Goal: Task Accomplishment & Management: Use online tool/utility

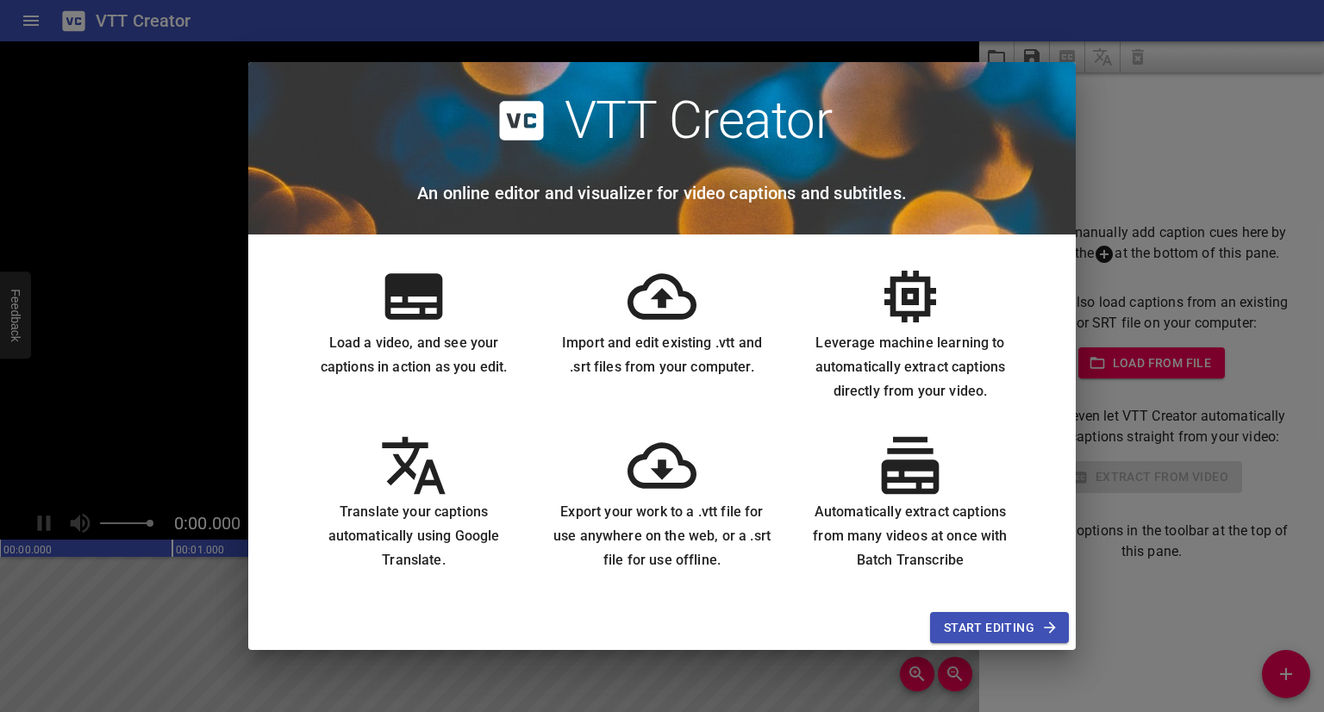
click at [178, 295] on div "VTT Creator An online editor and visualizer for video captions and subtitles. L…" at bounding box center [662, 356] width 1324 height 712
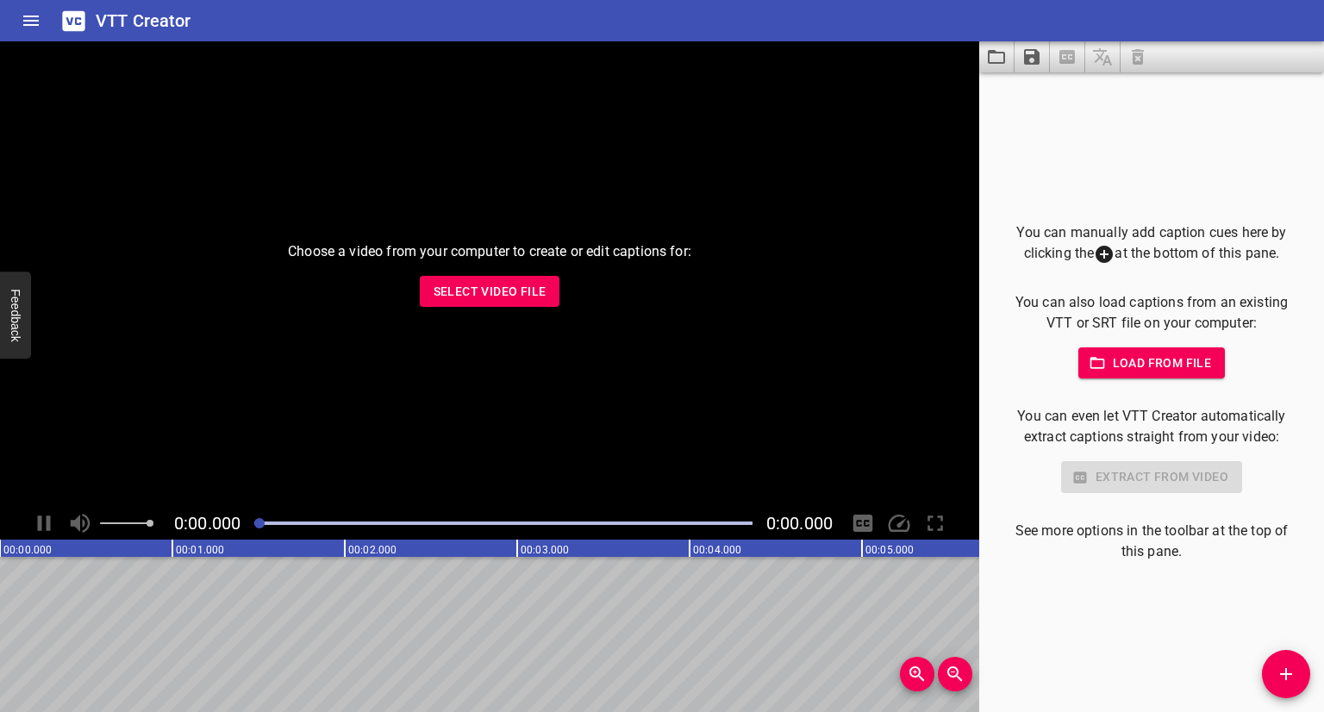
click at [464, 273] on div "Choose a video from your computer to create or edit captions for: Select Video …" at bounding box center [489, 273] width 979 height 465
click at [489, 290] on span "Select Video File" at bounding box center [489, 292] width 113 height 22
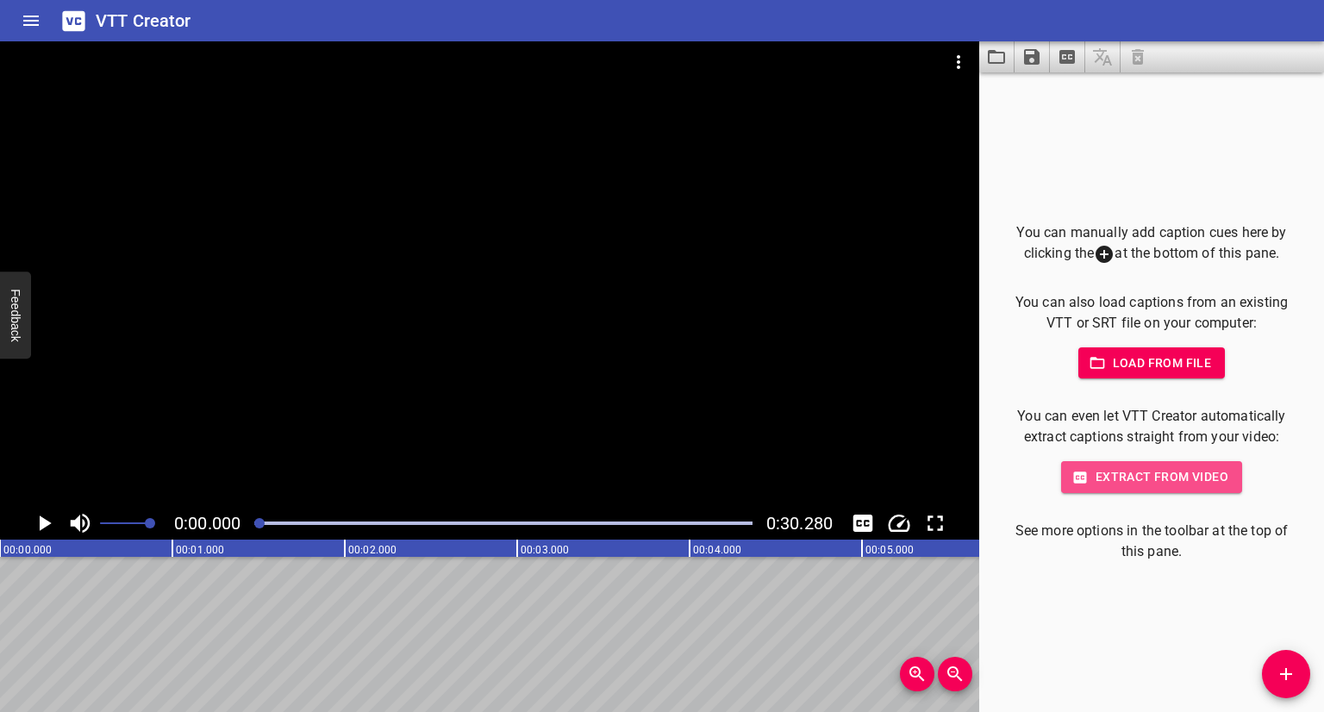
click at [1137, 482] on span "Extract from video" at bounding box center [1150, 477] width 153 height 22
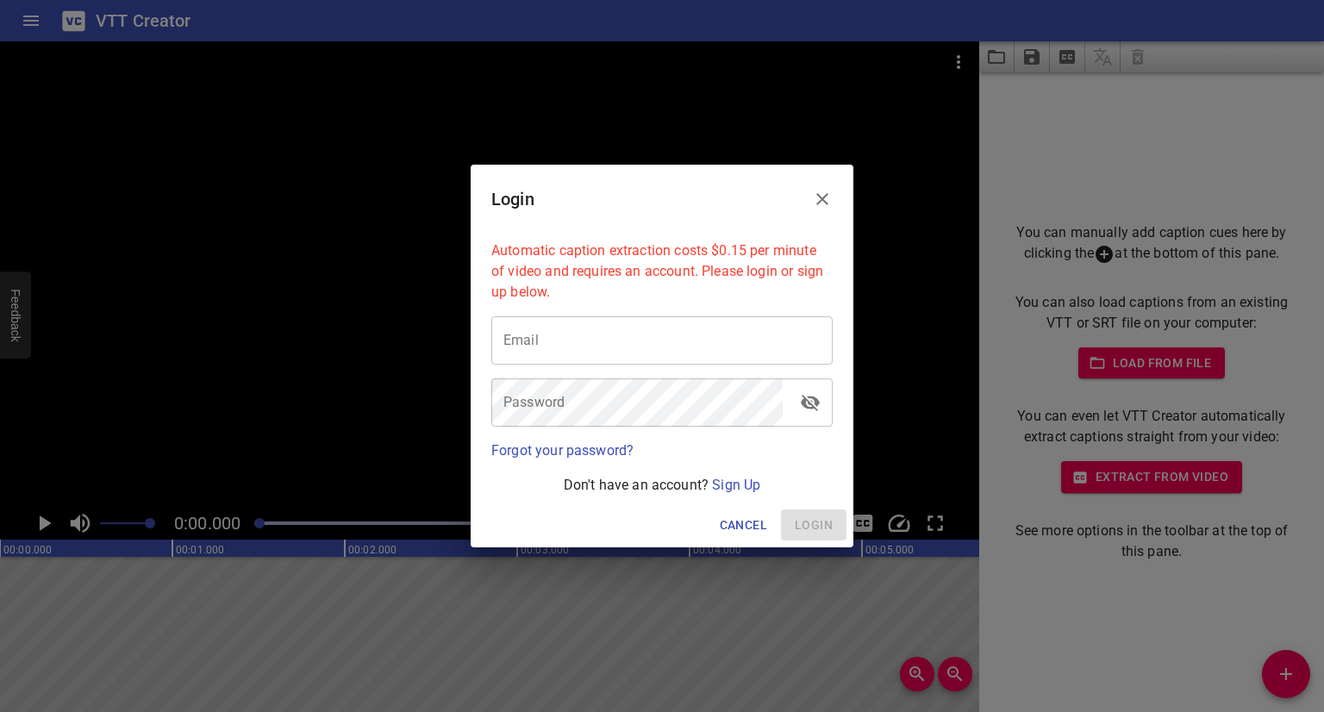
click at [645, 333] on input "email" at bounding box center [661, 340] width 341 height 48
click at [750, 486] on link "Sign Up" at bounding box center [736, 484] width 48 height 16
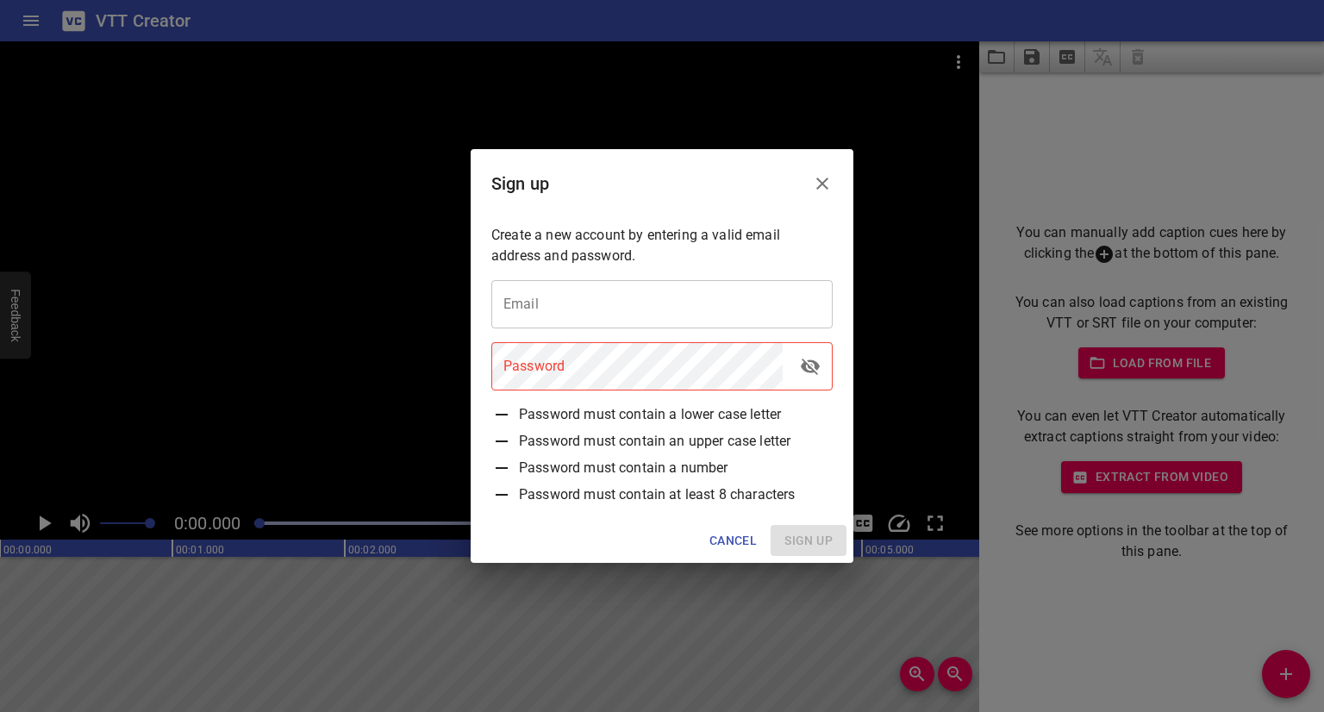
click at [563, 316] on input "email" at bounding box center [661, 304] width 341 height 48
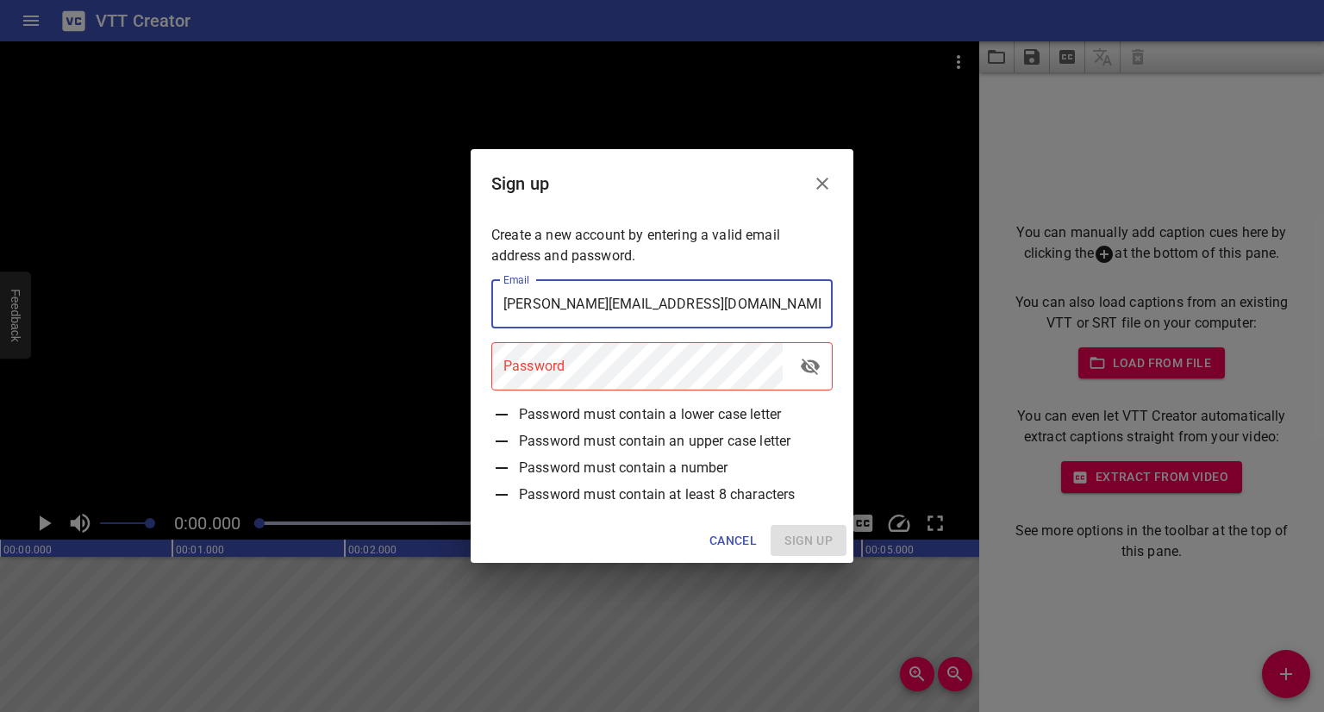
type input "[PERSON_NAME][EMAIL_ADDRESS][DOMAIN_NAME]"
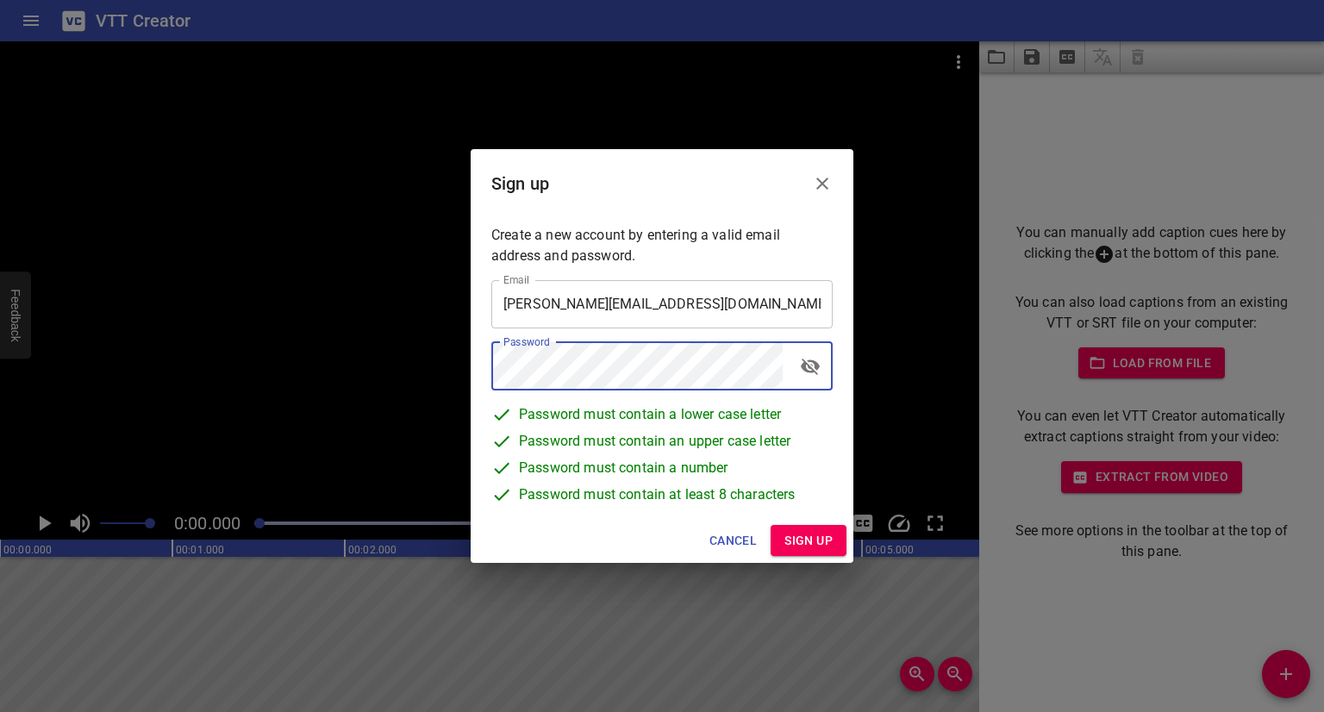
click at [794, 541] on span "Sign up" at bounding box center [808, 541] width 48 height 22
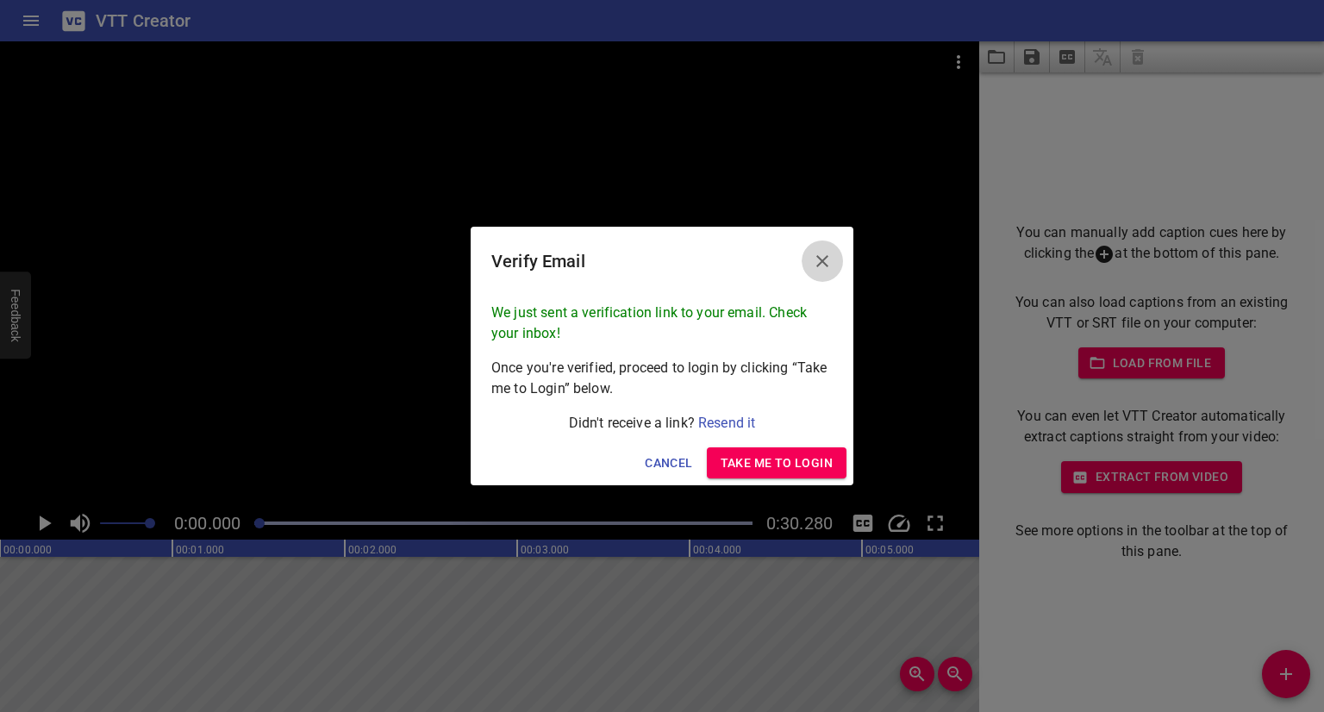
click at [822, 263] on icon "Close" at bounding box center [822, 261] width 21 height 21
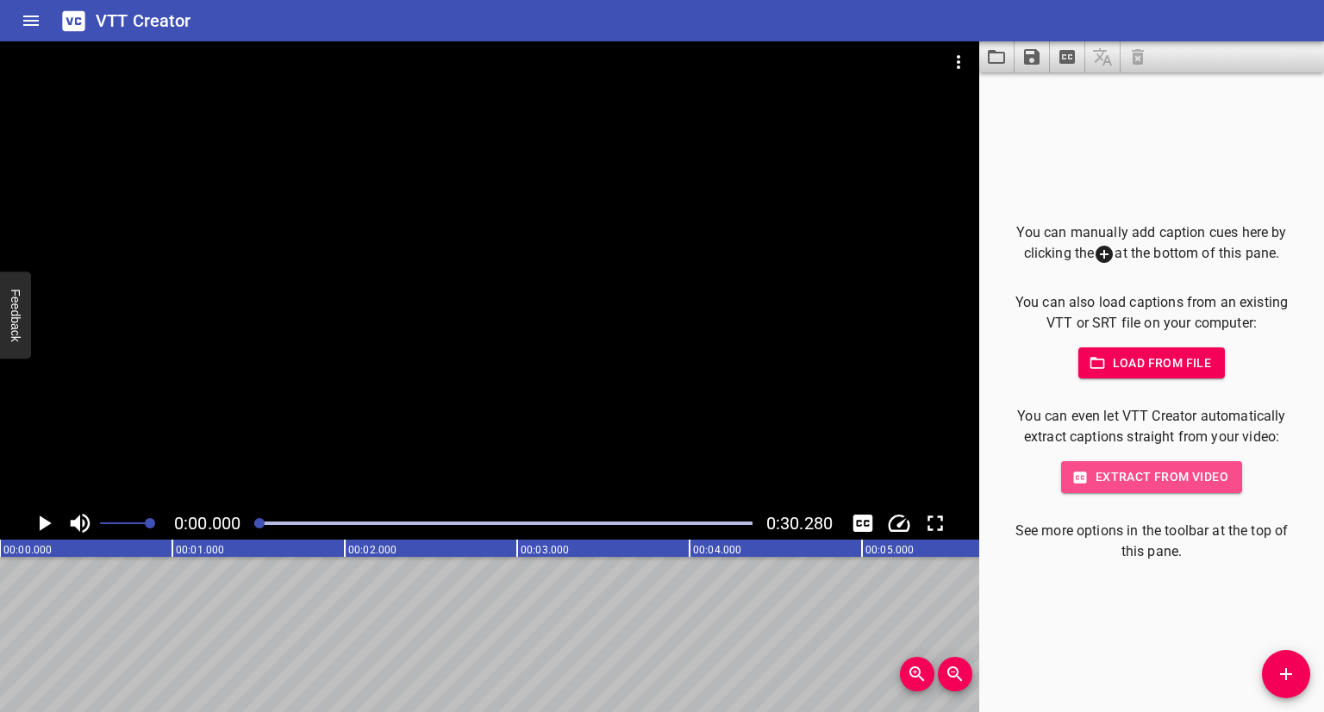
click at [1146, 481] on span "Extract from video" at bounding box center [1150, 477] width 153 height 22
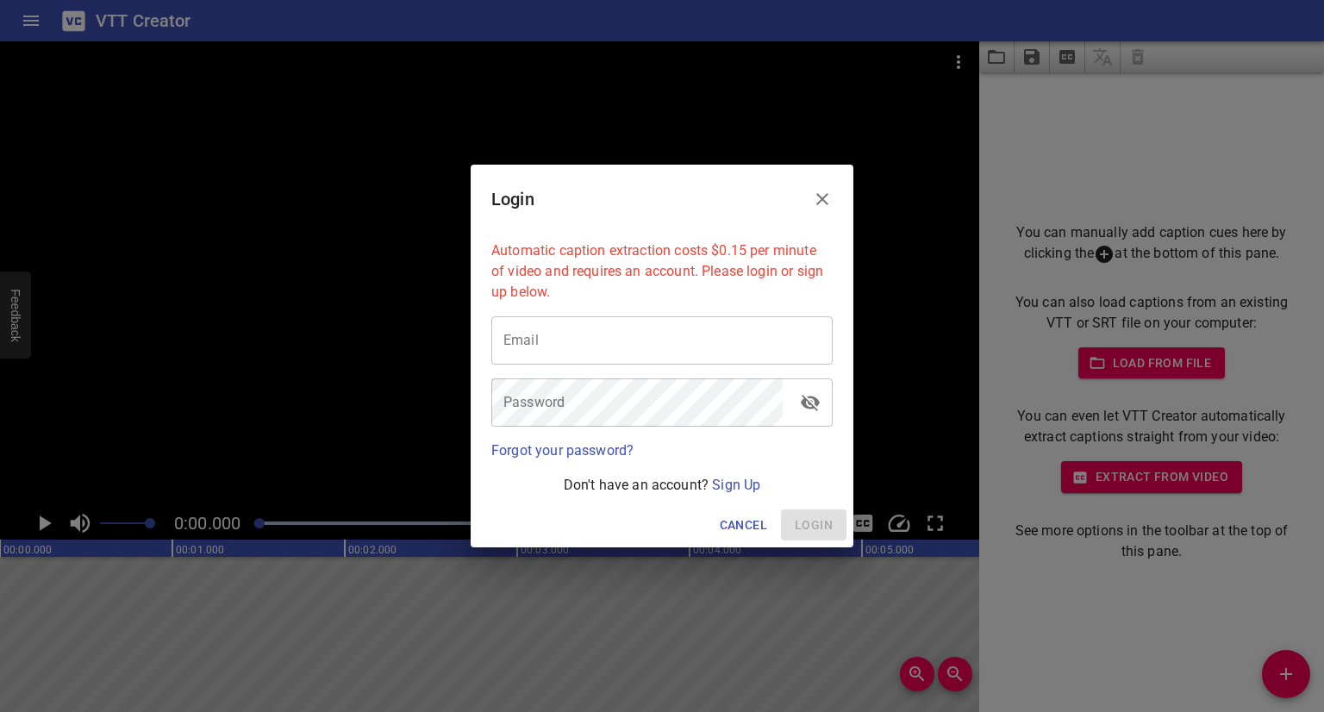
click at [663, 339] on input "email" at bounding box center [661, 340] width 341 height 48
click at [615, 336] on input "email" at bounding box center [661, 340] width 341 height 48
click at [617, 335] on input "email" at bounding box center [661, 340] width 341 height 48
click at [727, 488] on link "Sign Up" at bounding box center [736, 484] width 48 height 16
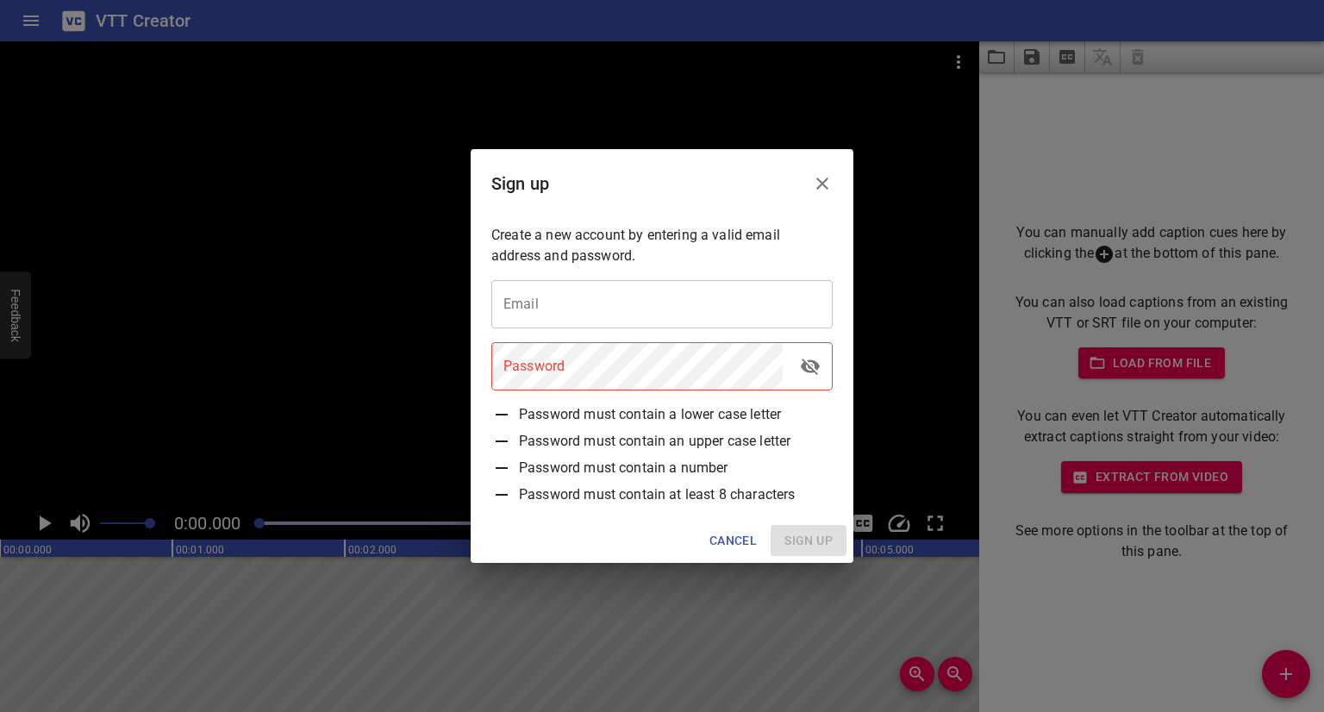
click at [565, 303] on input "email" at bounding box center [661, 304] width 341 height 48
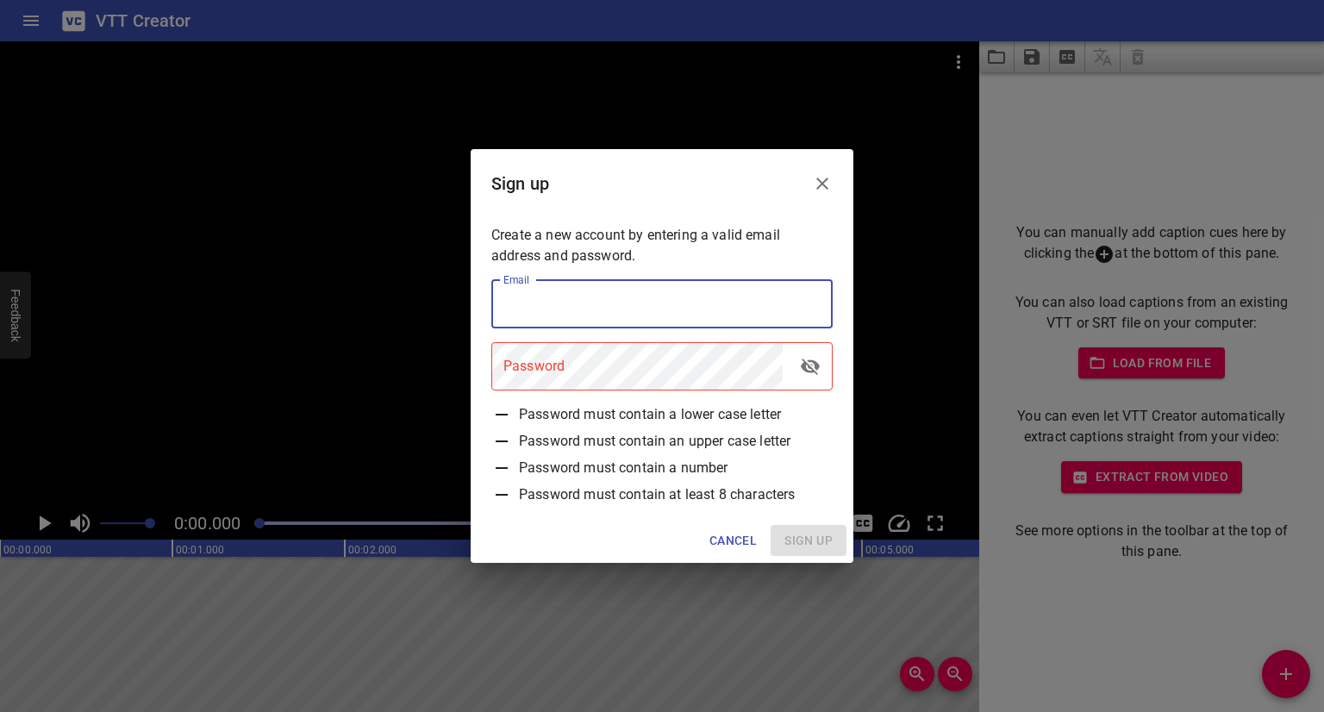
click at [562, 304] on input "email" at bounding box center [661, 304] width 341 height 48
click at [813, 184] on icon "Close" at bounding box center [822, 183] width 21 height 21
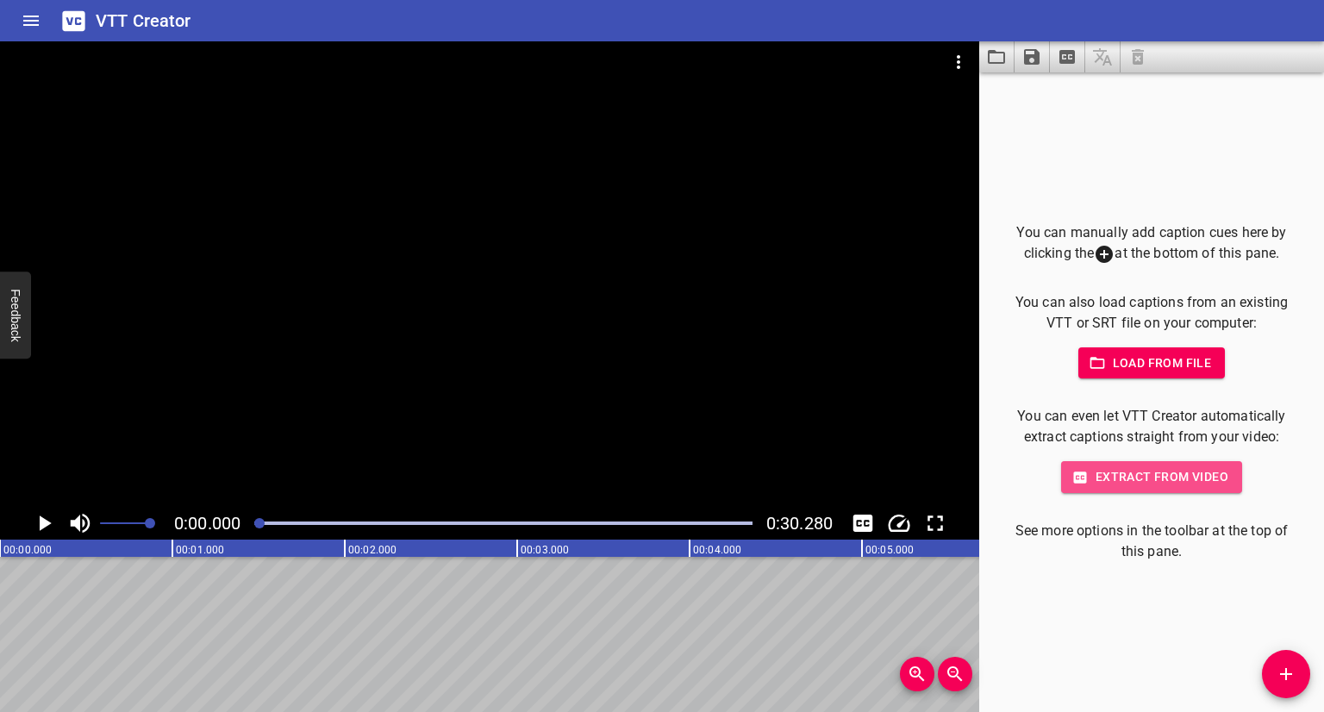
click at [1108, 480] on span "Extract from video" at bounding box center [1150, 477] width 153 height 22
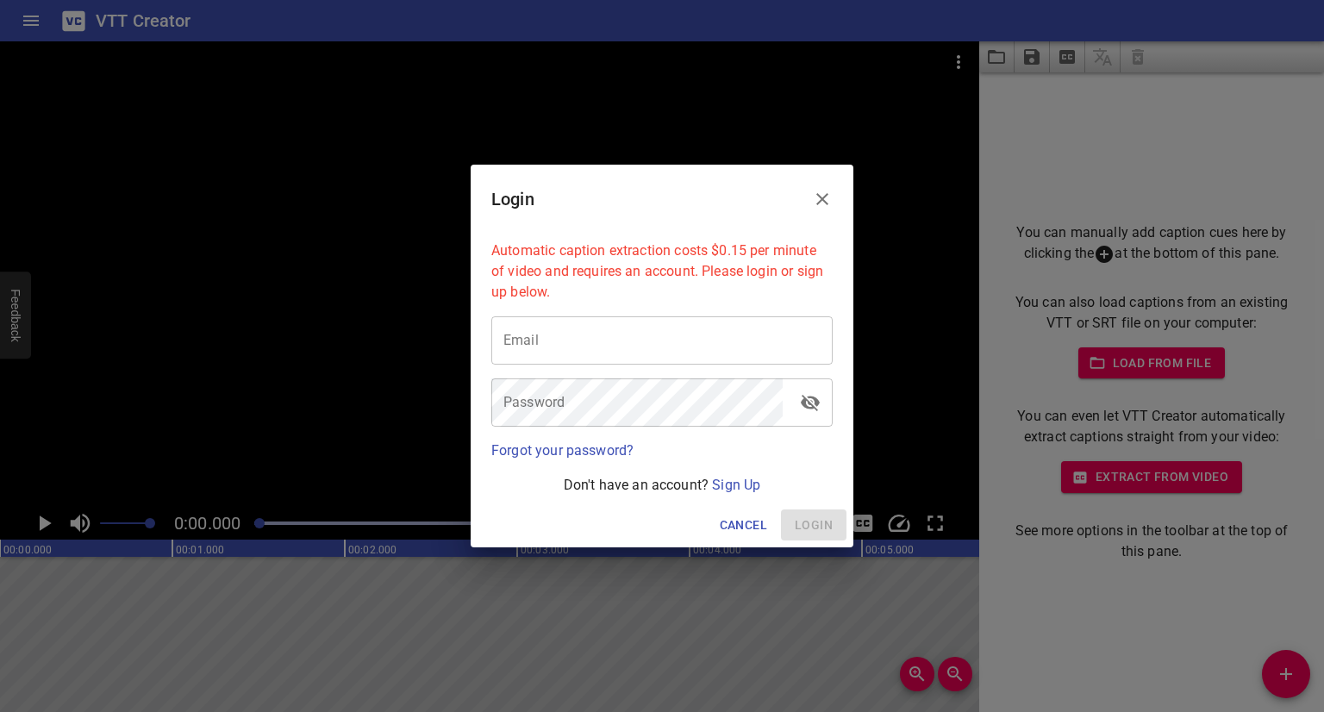
click at [565, 328] on input "email" at bounding box center [661, 340] width 341 height 48
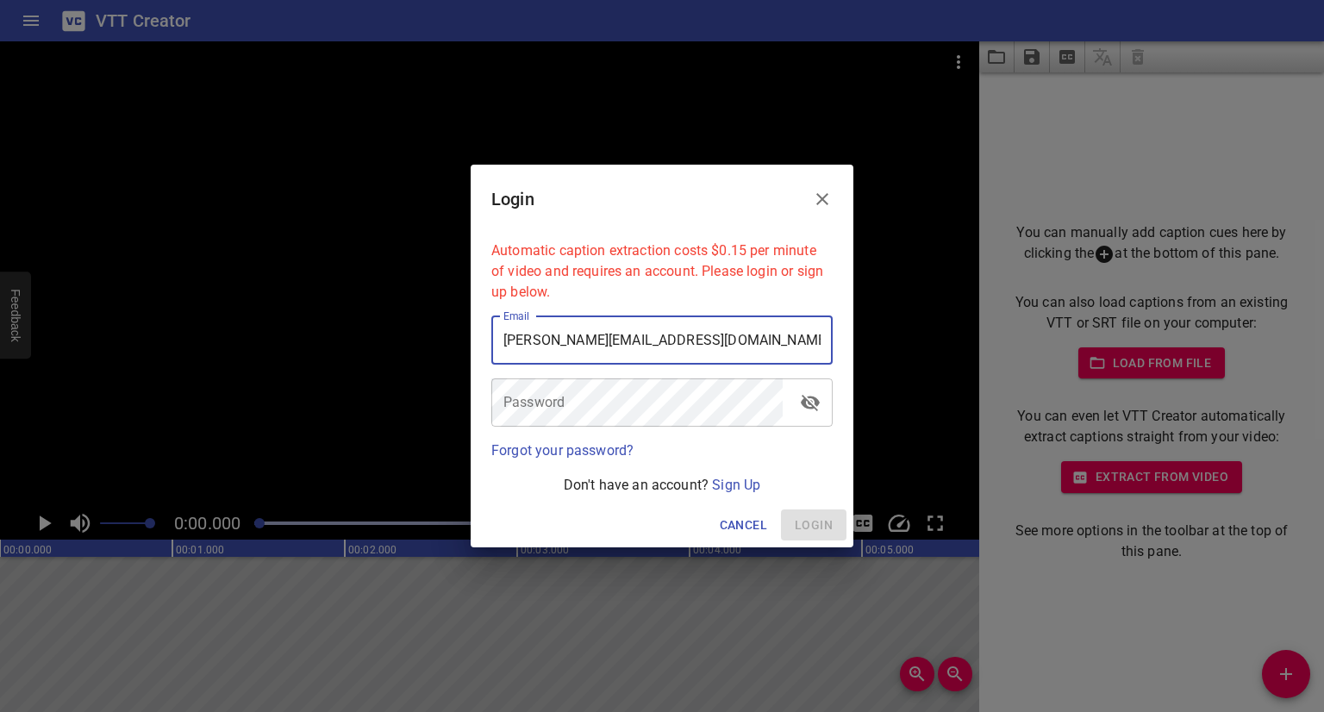
type input "[PERSON_NAME][EMAIL_ADDRESS][DOMAIN_NAME]"
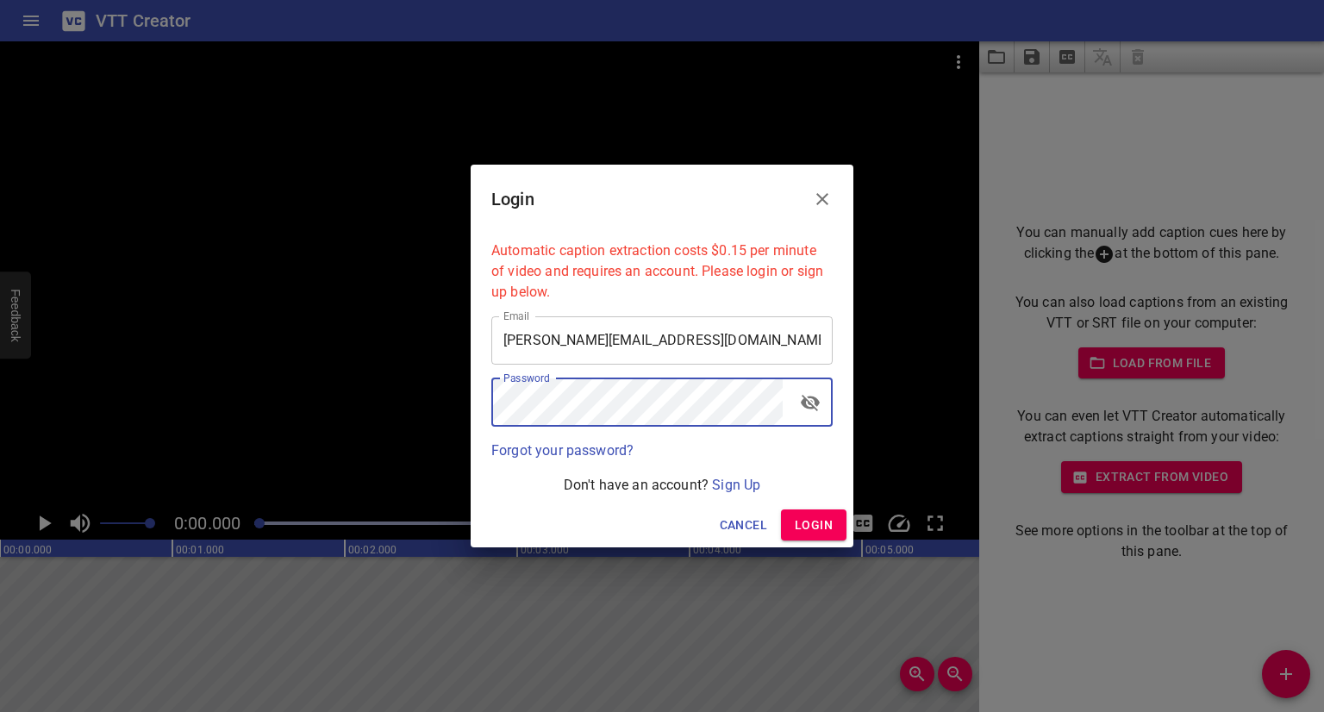
drag, startPoint x: 799, startPoint y: 521, endPoint x: 792, endPoint y: 533, distance: 13.2
click at [799, 521] on span "Login" at bounding box center [813, 525] width 38 height 22
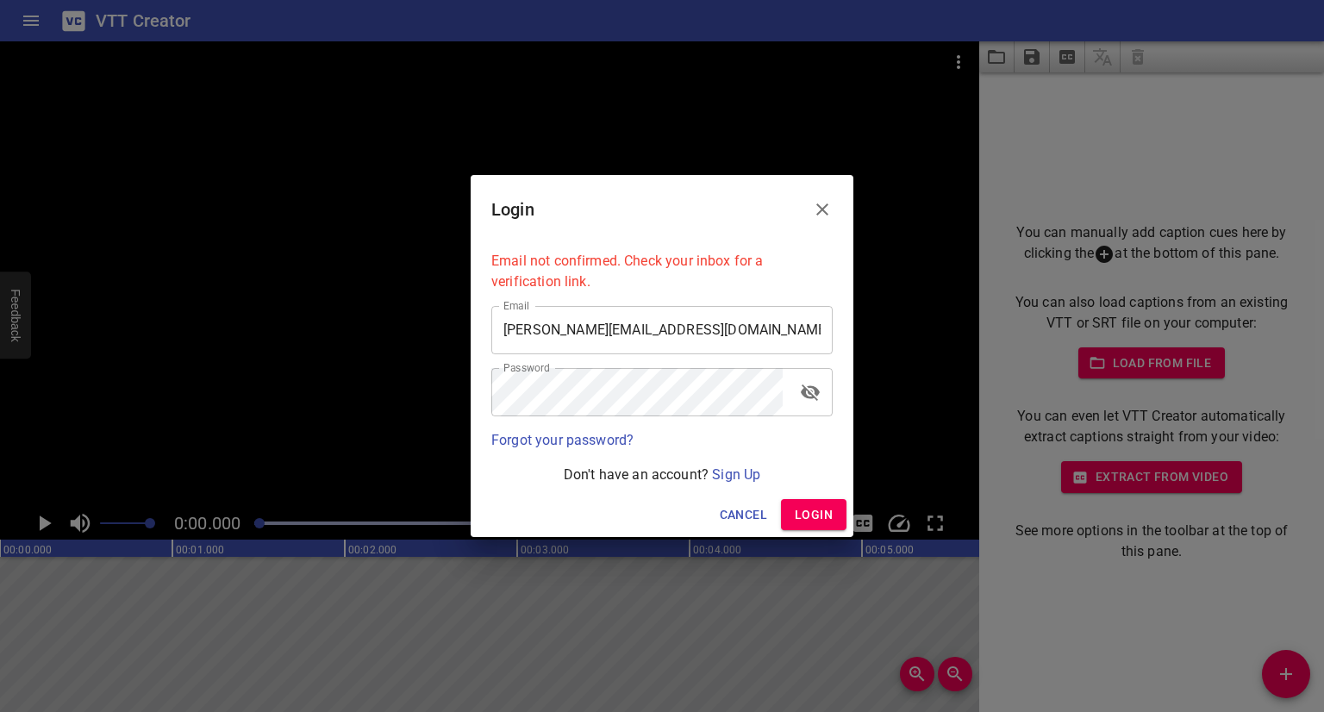
click at [791, 512] on button "Login" at bounding box center [813, 515] width 65 height 32
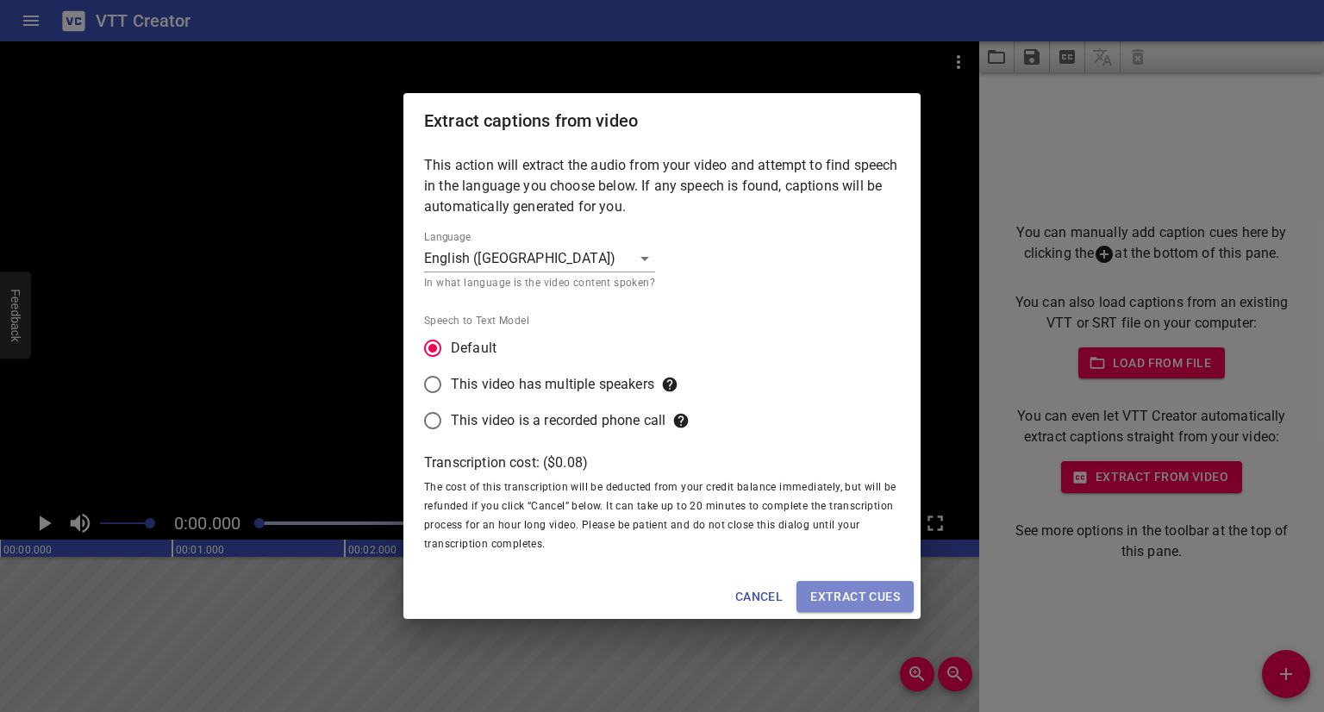
click at [843, 599] on span "Extract cues" at bounding box center [855, 597] width 90 height 22
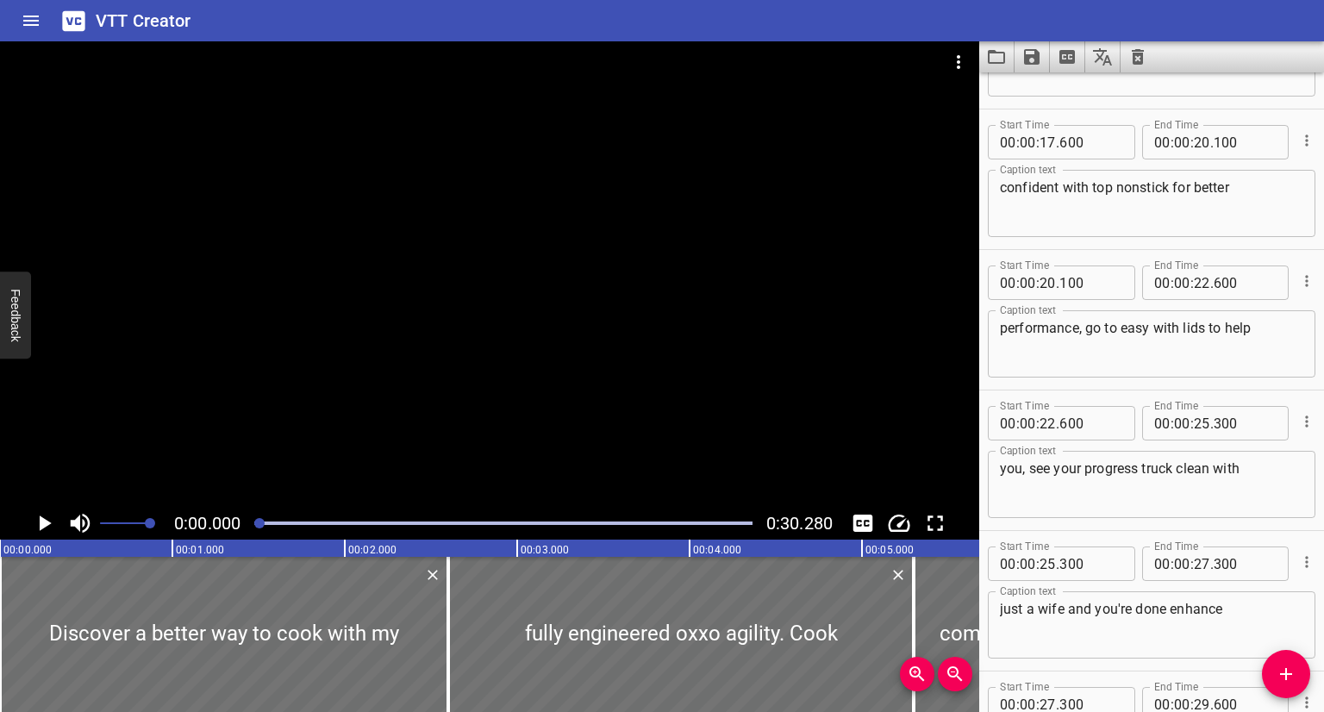
scroll to position [1127, 0]
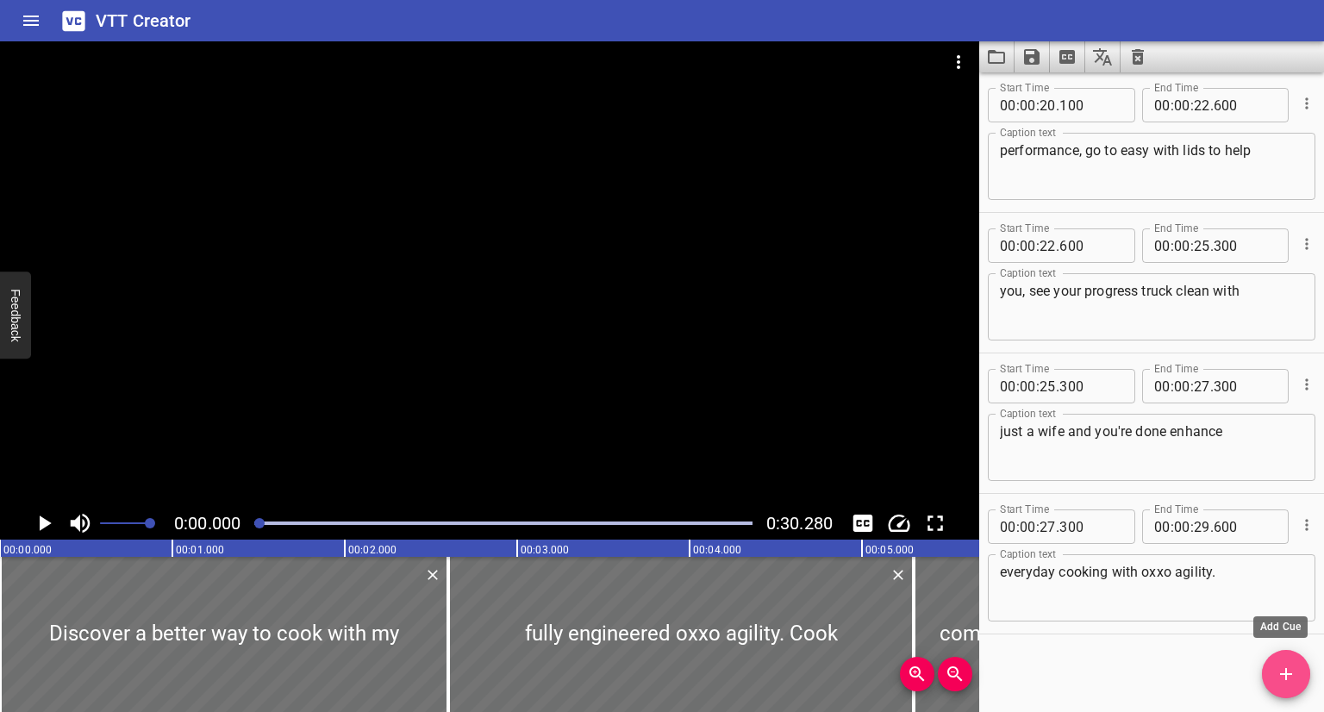
click at [1280, 676] on icon "Add Cue" at bounding box center [1285, 673] width 21 height 21
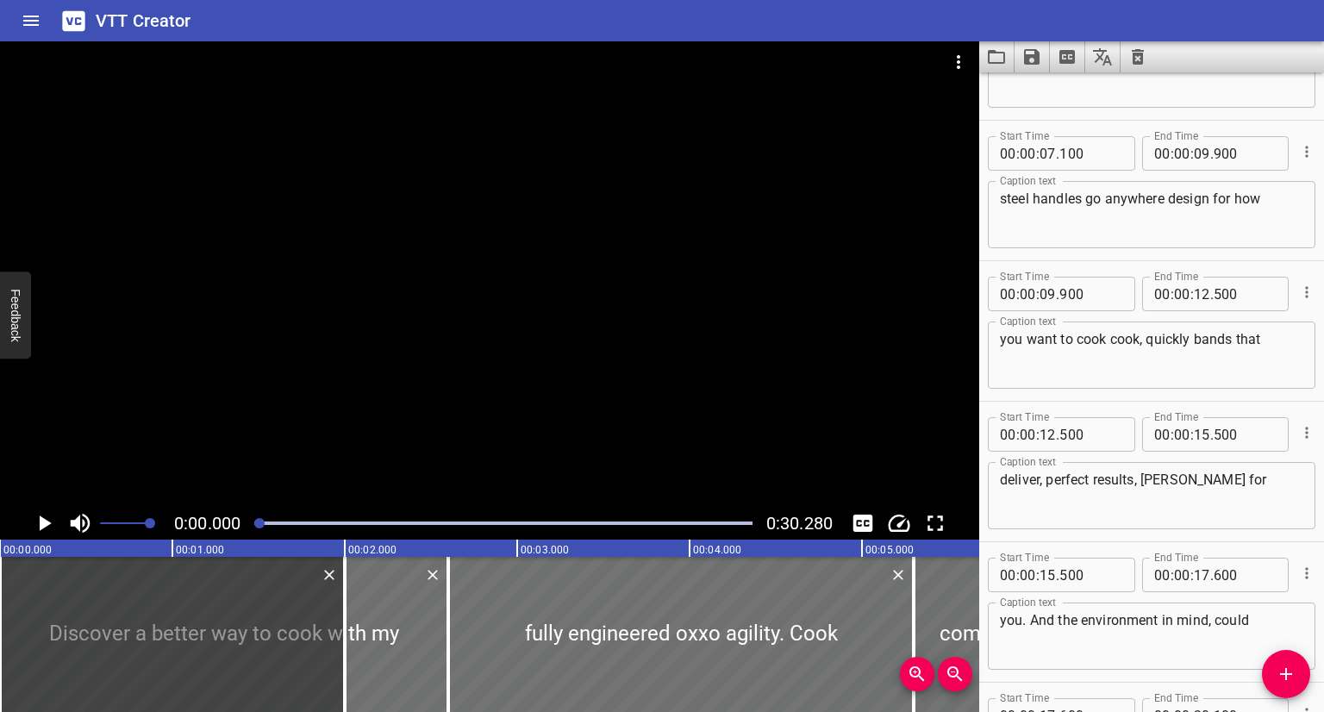
scroll to position [1034, 0]
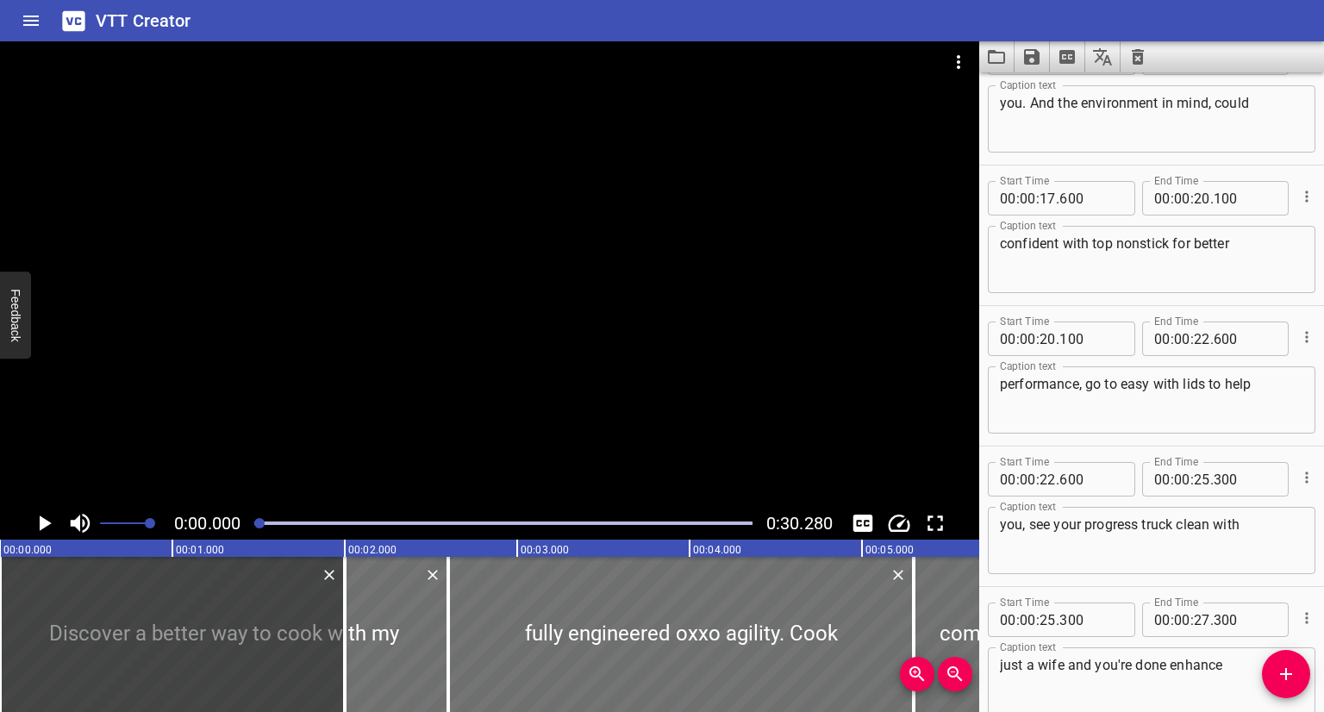
click at [434, 574] on icon "Delete" at bounding box center [432, 574] width 17 height 17
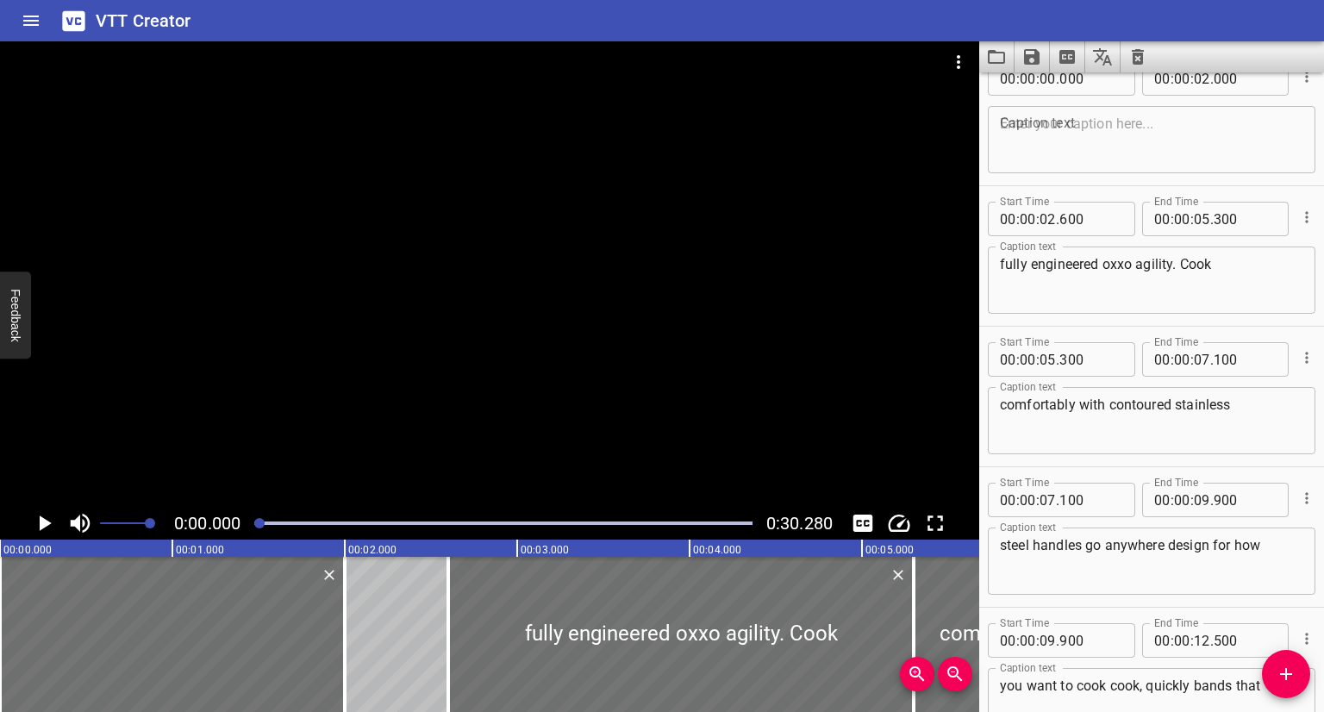
scroll to position [0, 0]
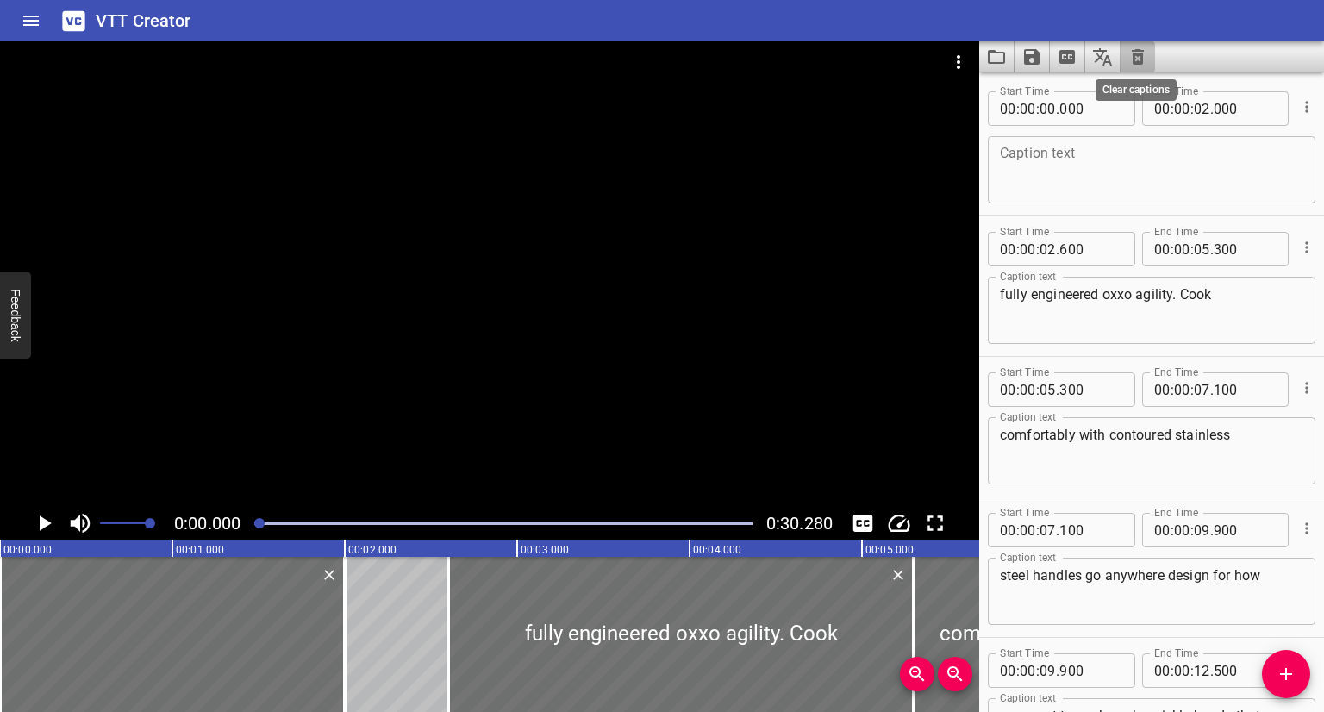
click at [1136, 53] on icon "Clear captions" at bounding box center [1137, 57] width 12 height 16
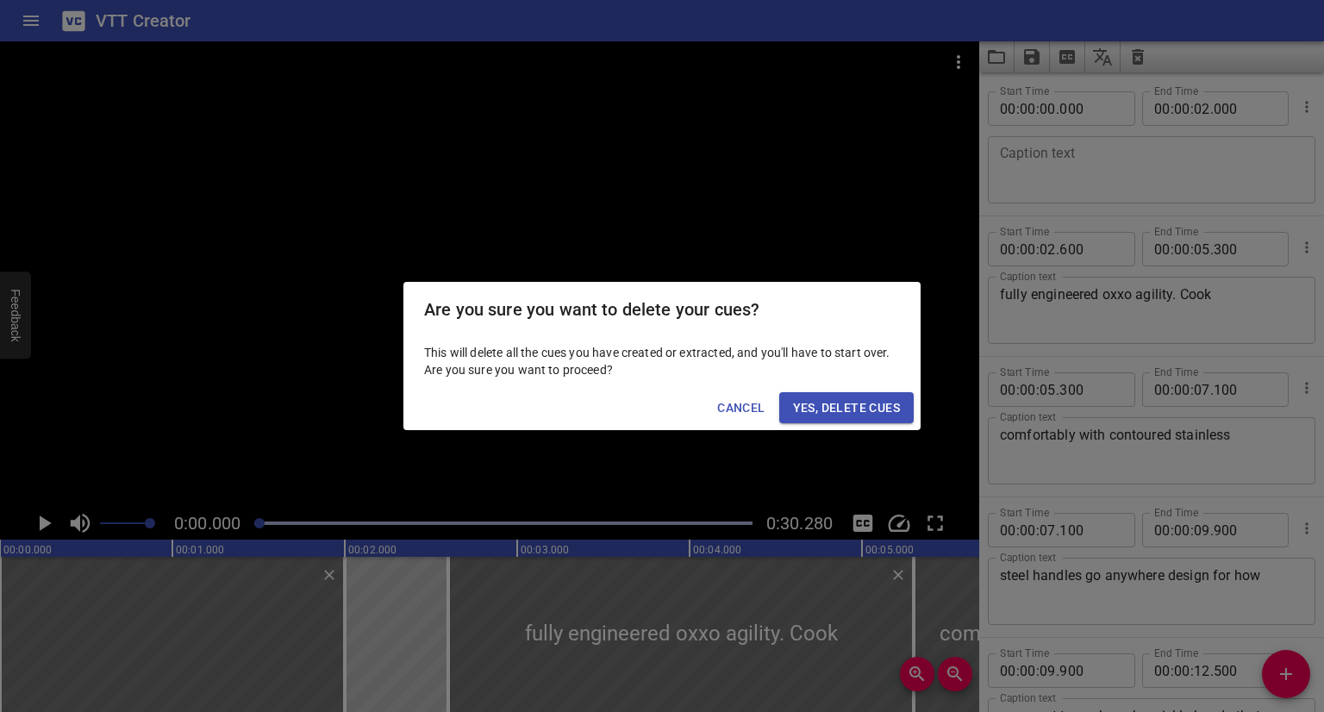
click at [845, 409] on span "Yes, Delete Cues" at bounding box center [846, 408] width 107 height 22
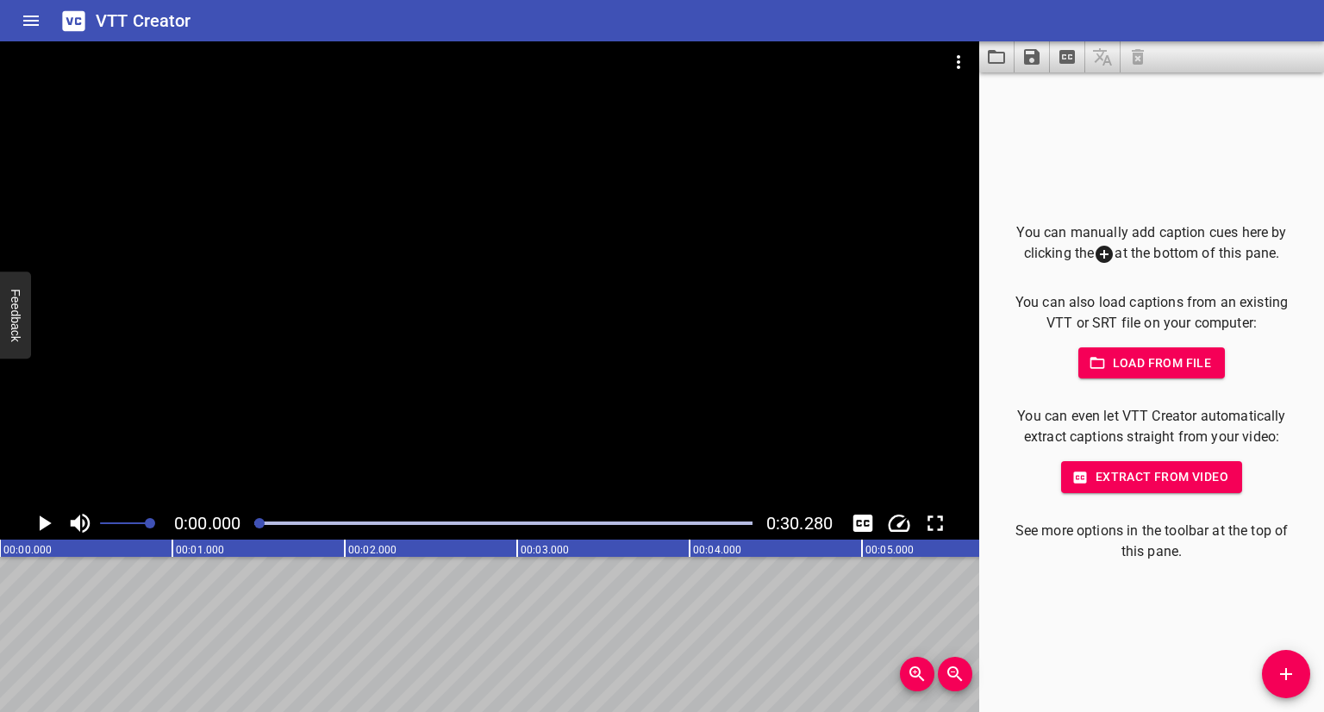
click at [1213, 476] on span "Extract from video" at bounding box center [1150, 477] width 153 height 22
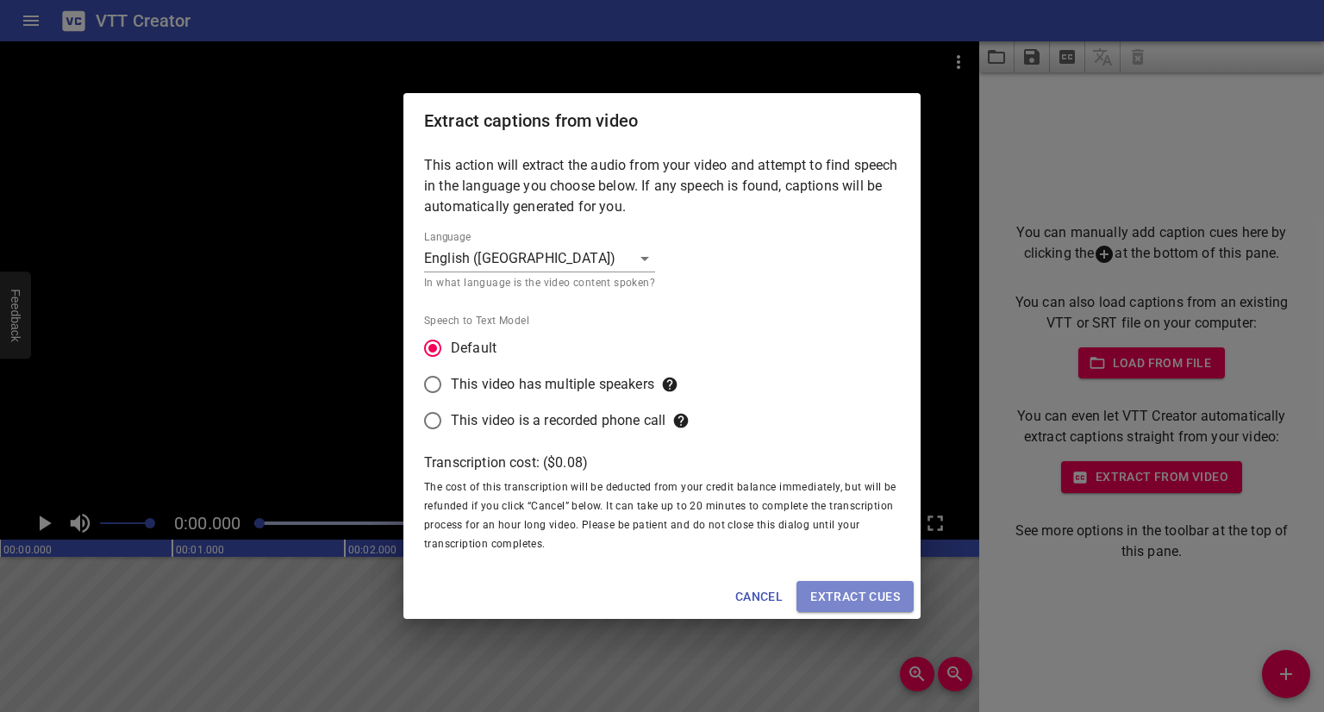
click at [865, 599] on span "Extract cues" at bounding box center [855, 597] width 90 height 22
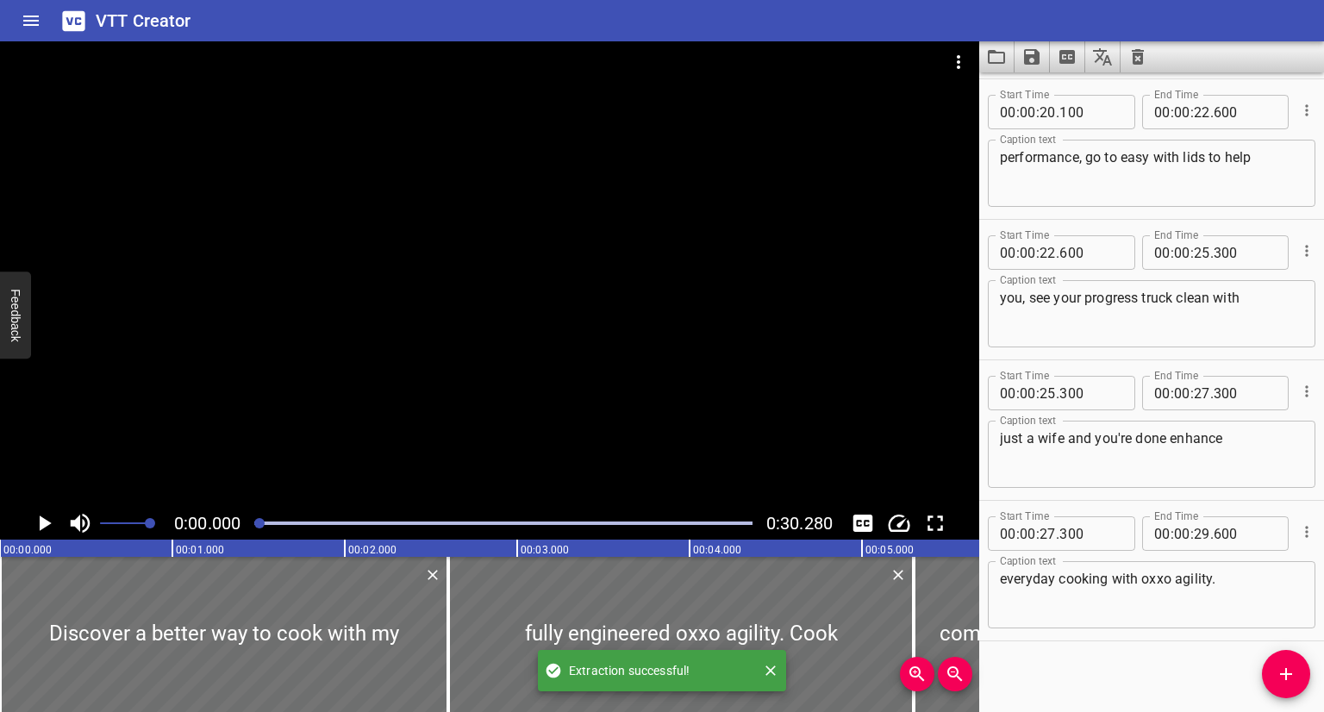
scroll to position [1127, 0]
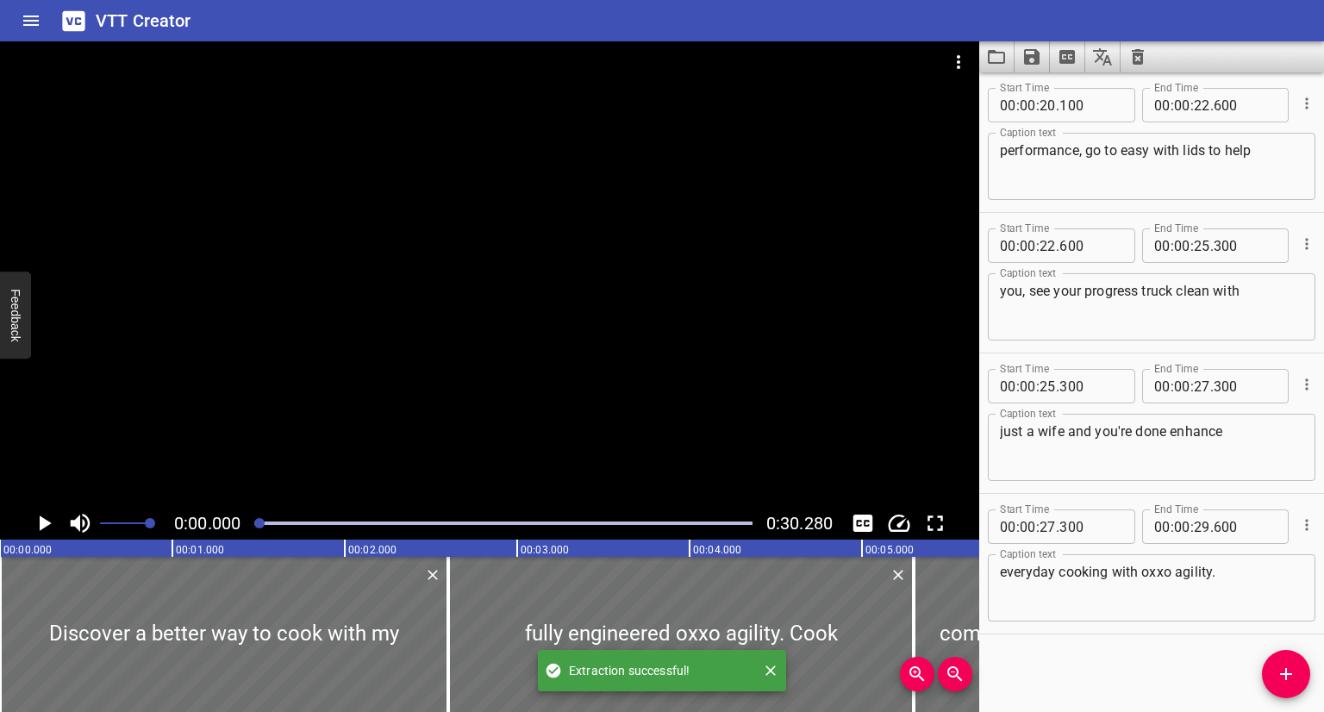
click at [1162, 571] on textarea "everyday cooking with oxxo agility." at bounding box center [1151, 588] width 303 height 49
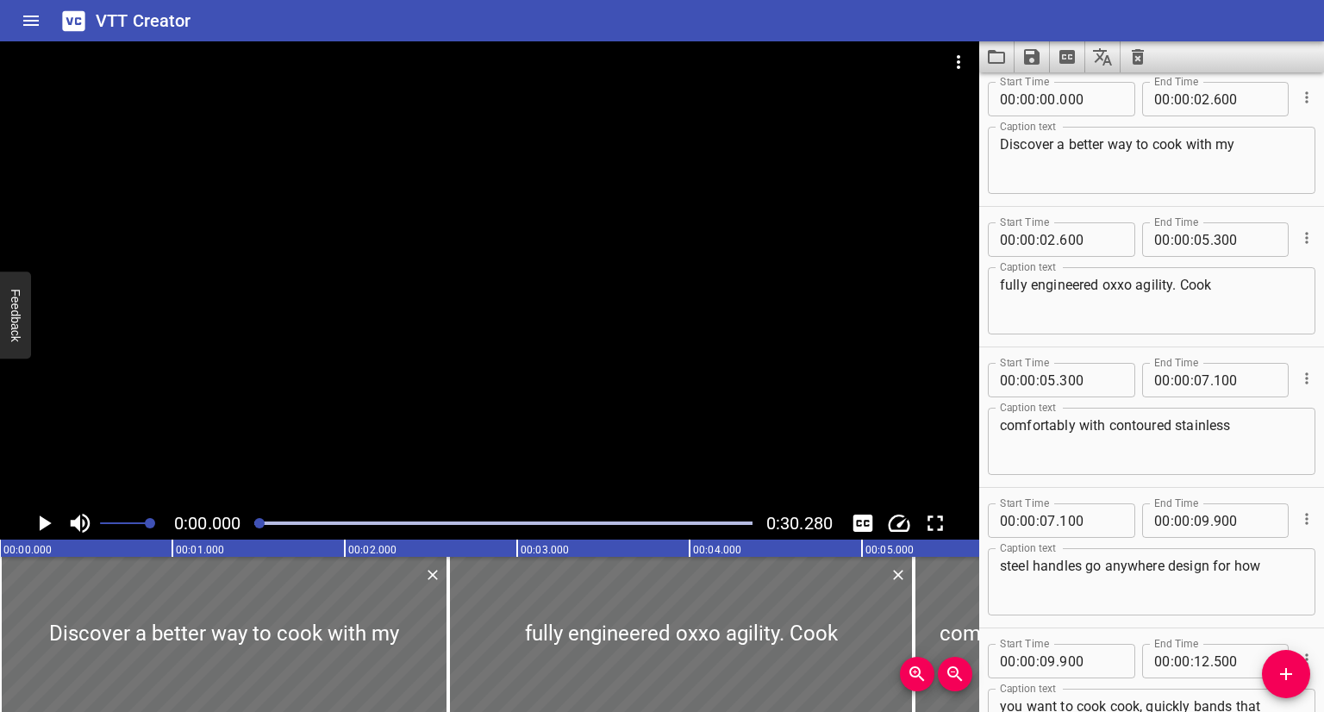
scroll to position [0, 0]
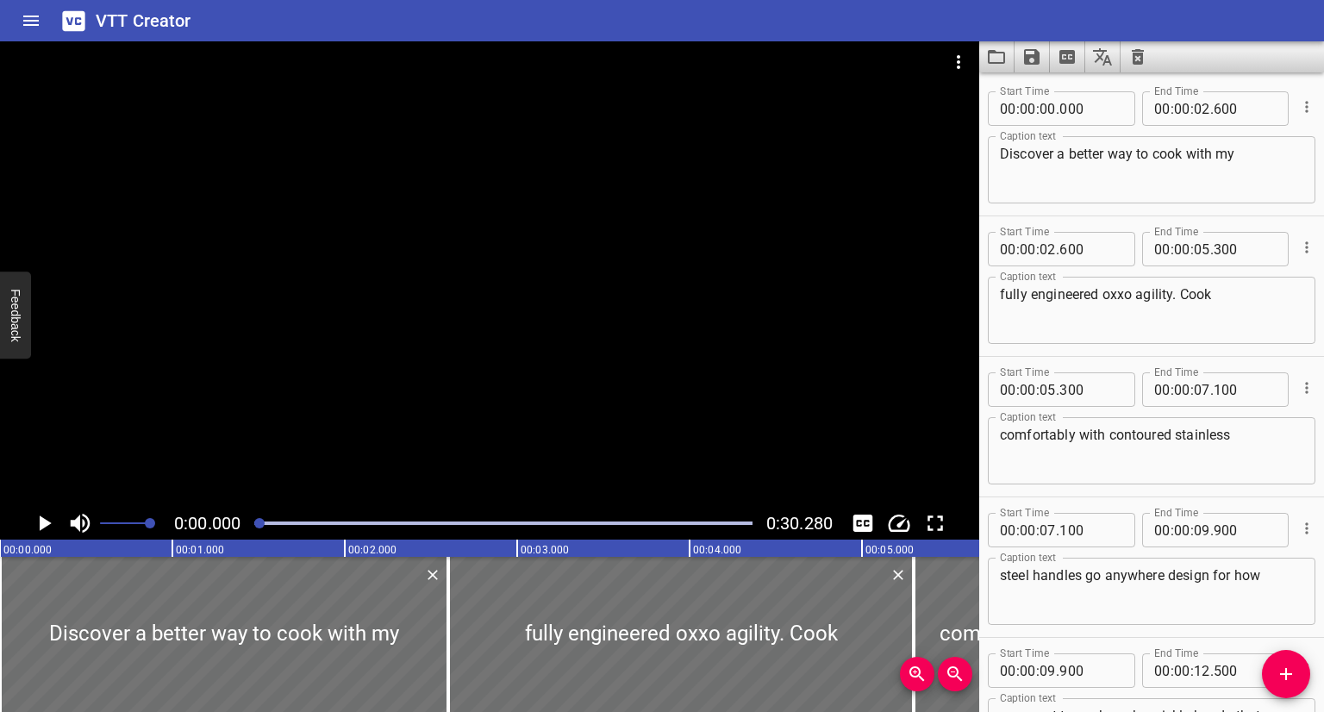
type textarea "everyday cooking with oxo agility."
drag, startPoint x: 997, startPoint y: 107, endPoint x: 1252, endPoint y: 525, distance: 489.6
type input "00"
click at [1027, 57] on icon "Save captions to file" at bounding box center [1032, 57] width 16 height 16
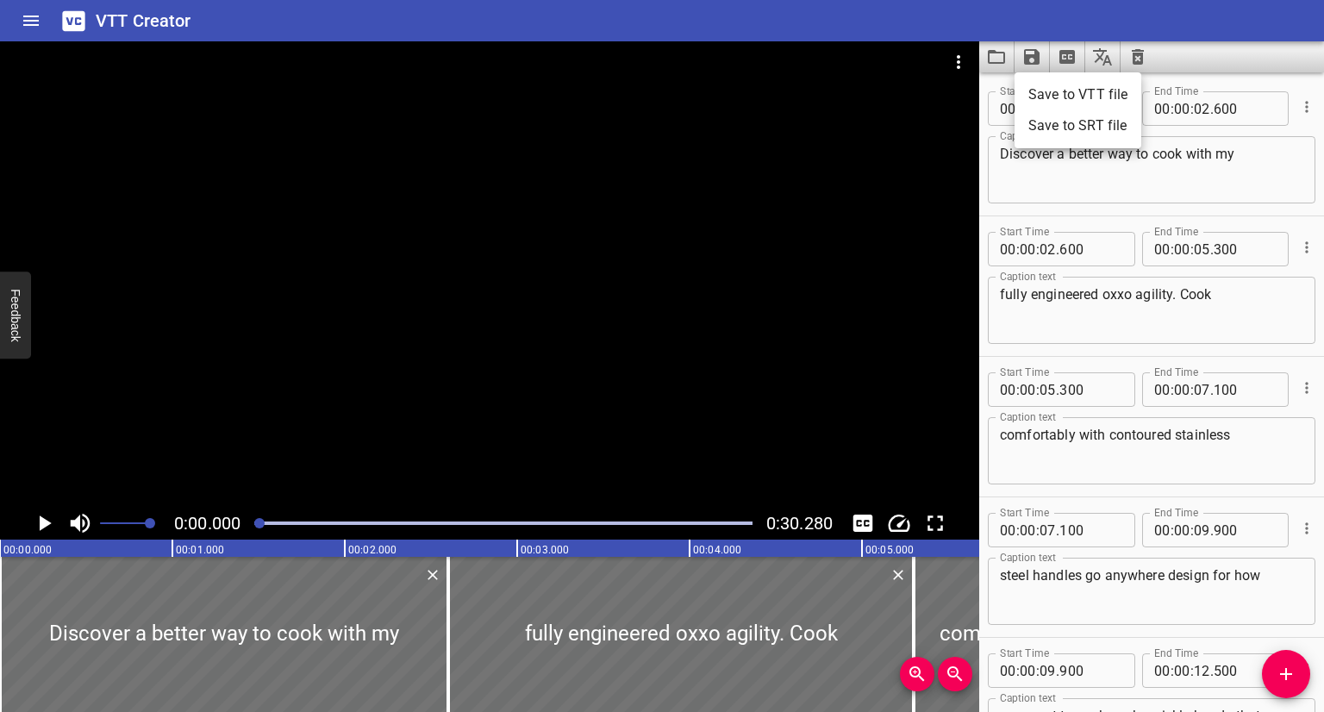
click at [1089, 94] on li "Save to VTT file" at bounding box center [1077, 94] width 127 height 31
